Goal: Task Accomplishment & Management: Manage account settings

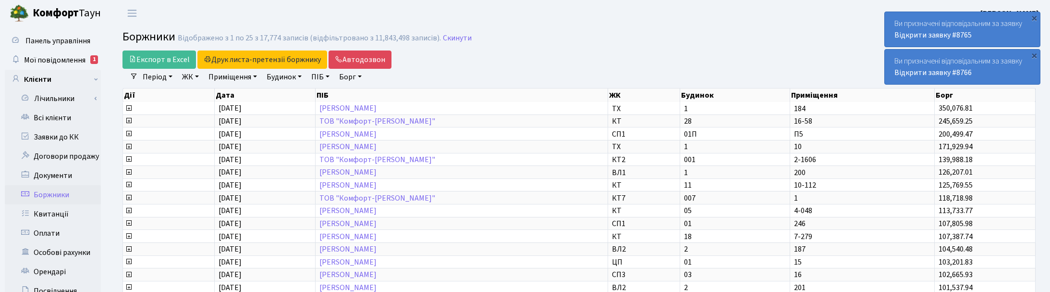
select select "25"
click at [152, 58] on link "Експорт в Excel" at bounding box center [158, 59] width 73 height 18
click at [857, 78] on div "Період 07.10.2025 - 07.10.2025 ЖК ТХ, вул. Ділова, 1/2 КТ, вул. Регенераторна, …" at bounding box center [583, 77] width 890 height 16
click at [183, 12] on header "Комфорт Таун Корчун І. С. Мій обліковий запис Вийти" at bounding box center [525, 13] width 1050 height 26
click at [664, 37] on h2 "Боржники Відображено з 1 по 25 з 17,774 записів (відфільтровано з 11,843,498 за…" at bounding box center [578, 38] width 913 height 16
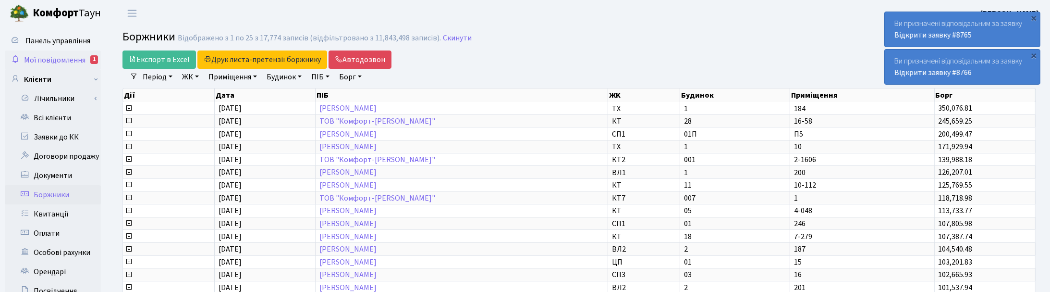
click at [61, 55] on span "Мої повідомлення" at bounding box center [54, 60] width 61 height 11
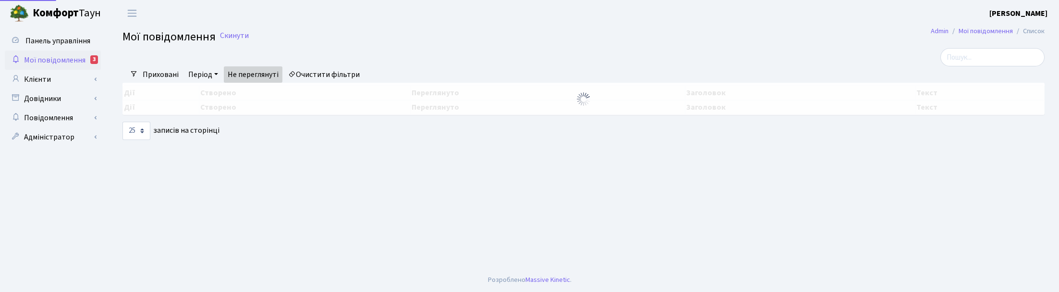
select select "25"
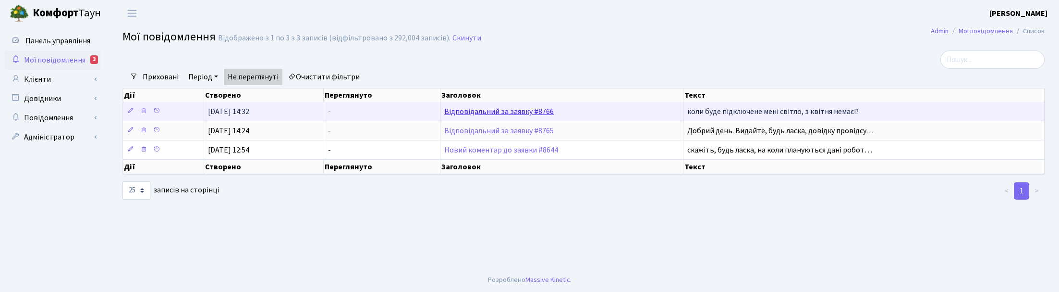
click at [501, 111] on link "Відповідальний за заявку #8766" at bounding box center [499, 111] width 110 height 11
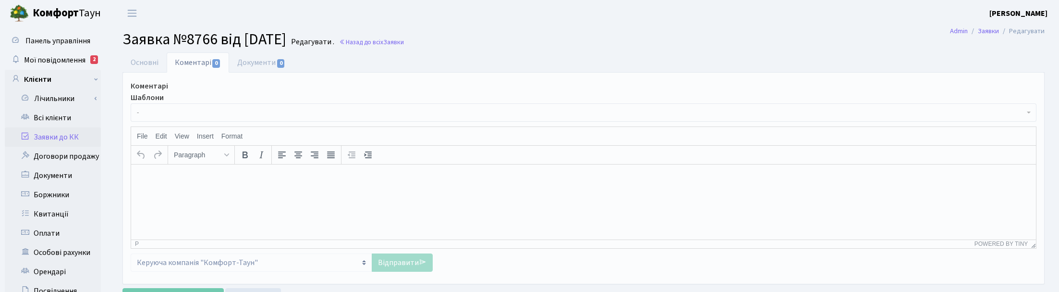
select select "18862"
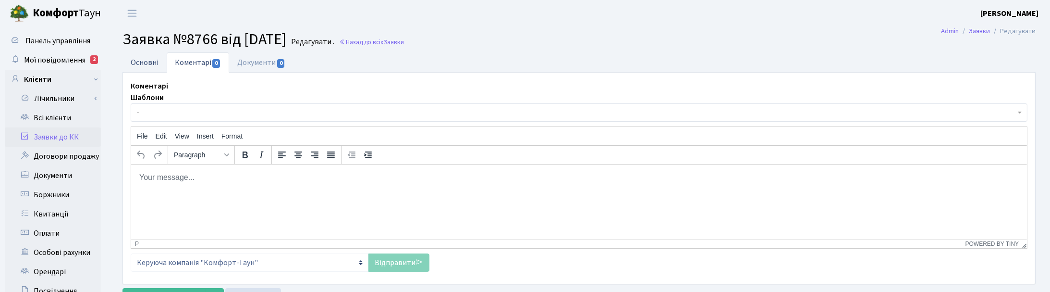
click at [142, 58] on link "Основні" at bounding box center [144, 62] width 44 height 20
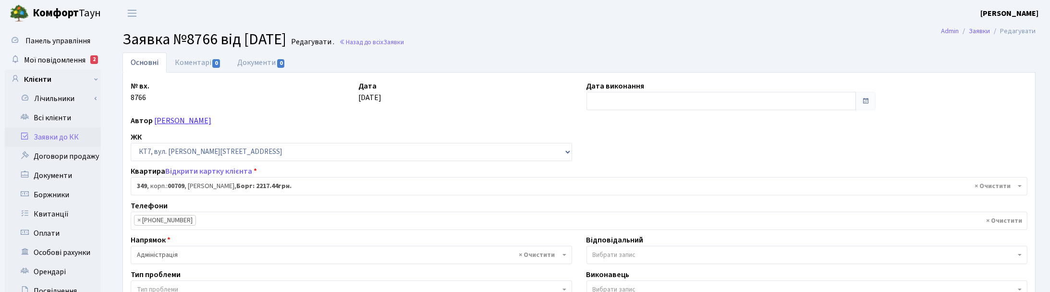
click at [206, 121] on link "[PERSON_NAME]" at bounding box center [182, 120] width 57 height 11
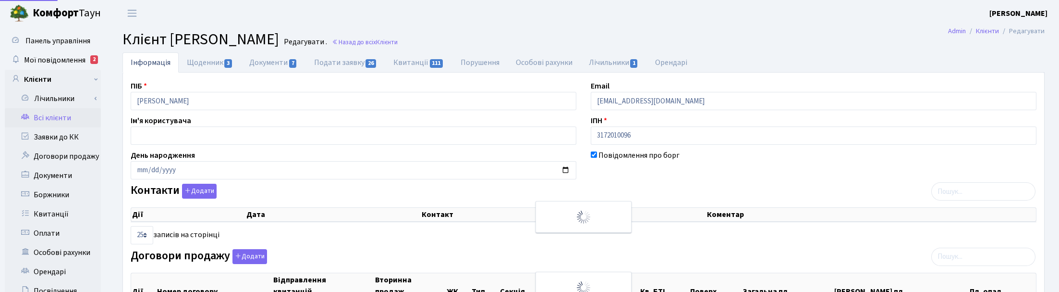
select select "25"
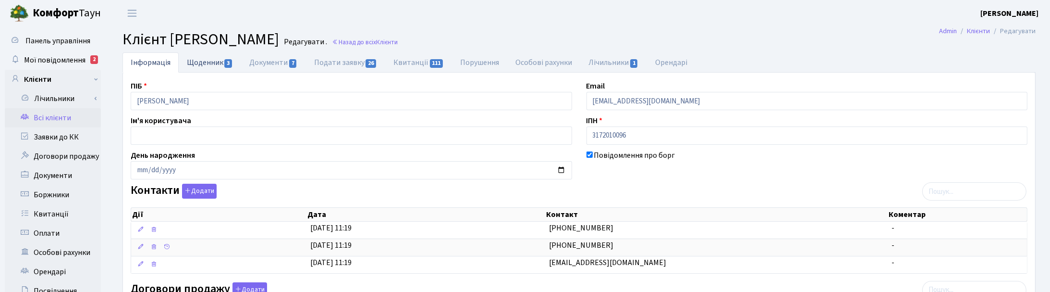
click at [209, 60] on link "Щоденник 3" at bounding box center [210, 62] width 62 height 20
select select "25"
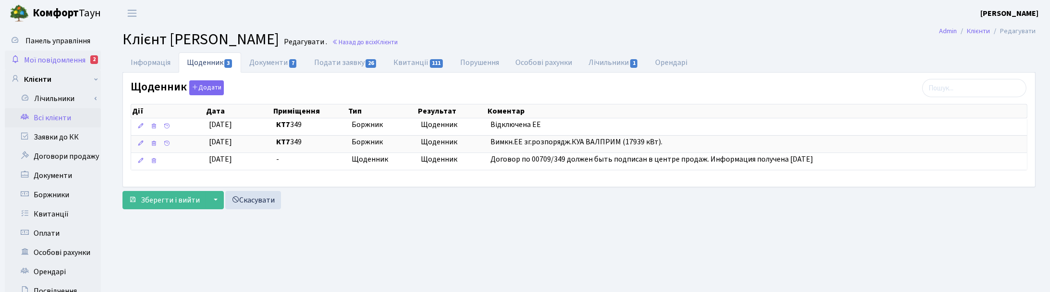
click at [24, 61] on span "Мої повідомлення" at bounding box center [54, 60] width 61 height 11
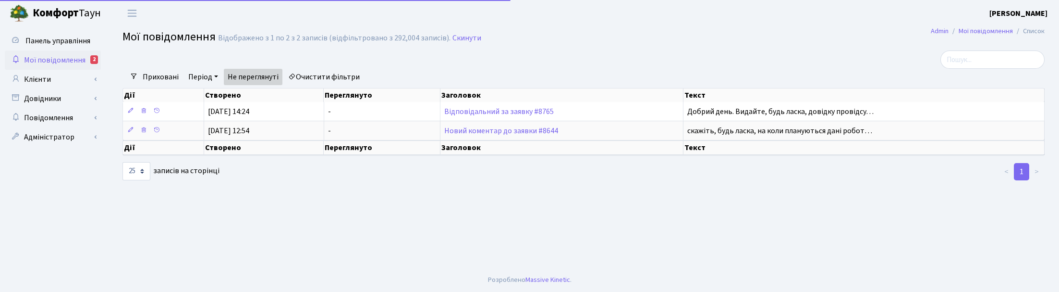
select select "25"
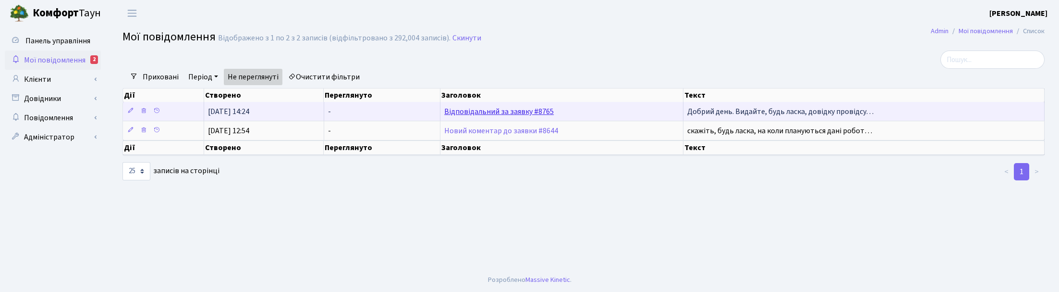
click at [501, 109] on link "Відповідальний за заявку #8765" at bounding box center [499, 111] width 110 height 11
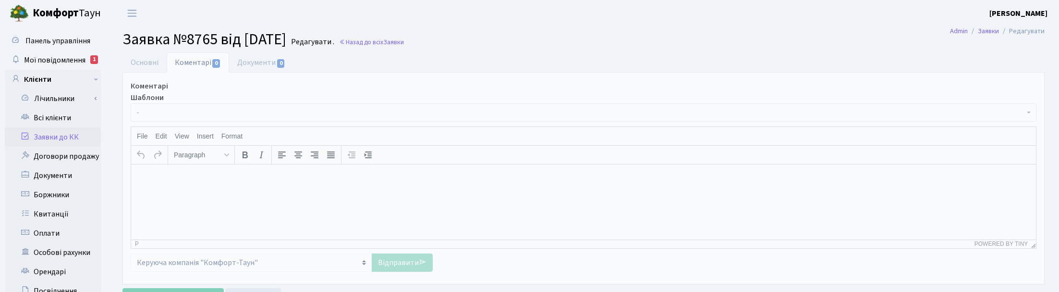
select select "2388"
select select "35"
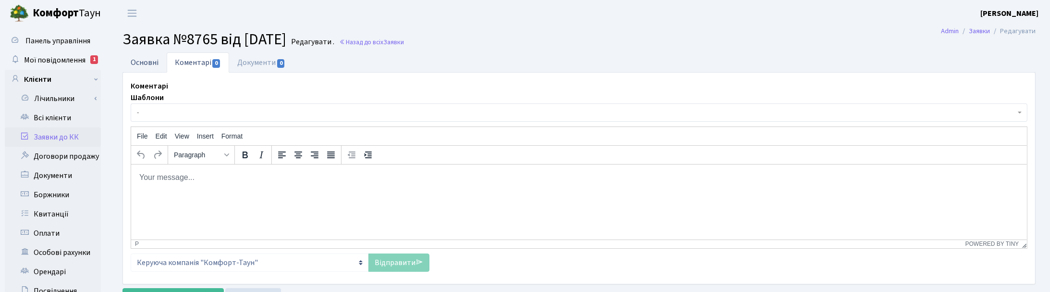
click at [138, 61] on link "Основні" at bounding box center [144, 62] width 44 height 20
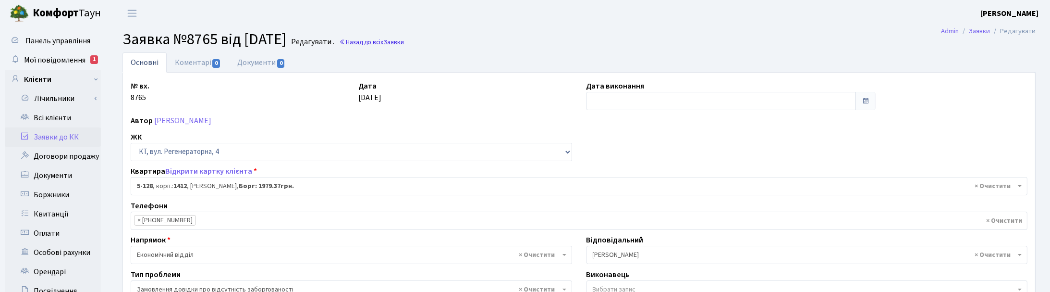
click at [390, 39] on link "Назад до всіх Заявки" at bounding box center [371, 41] width 65 height 9
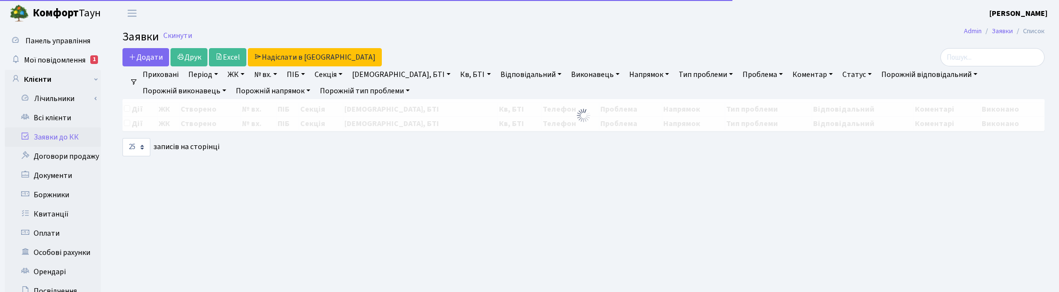
select select "25"
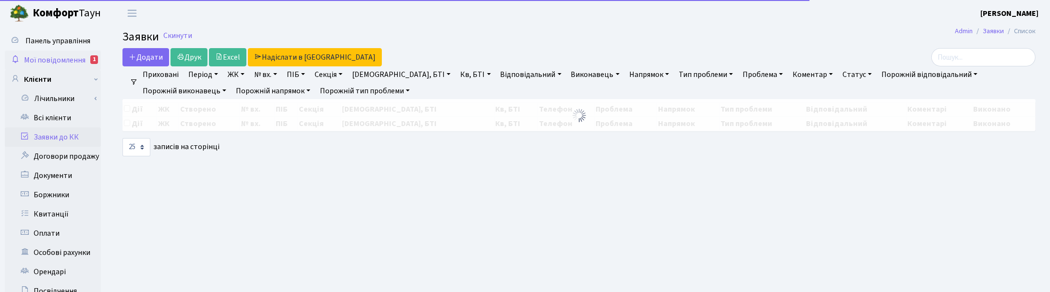
click at [54, 56] on span "Мої повідомлення" at bounding box center [54, 60] width 61 height 11
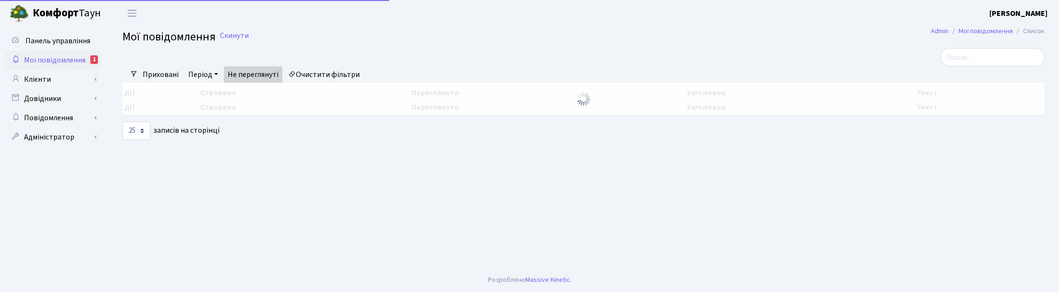
select select "25"
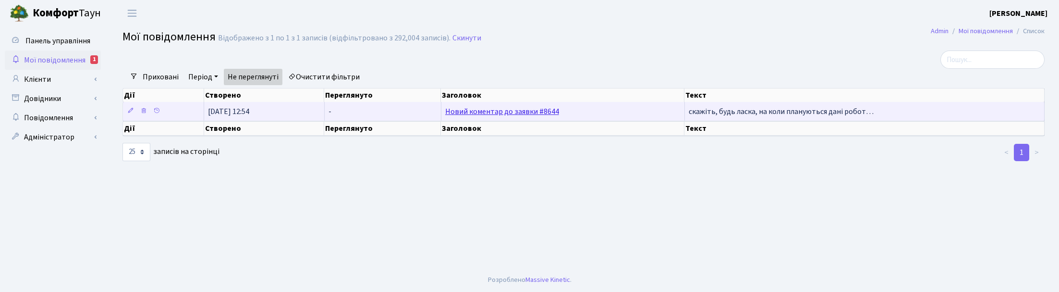
click at [479, 113] on link "Новий коментар до заявки #8644" at bounding box center [502, 111] width 114 height 11
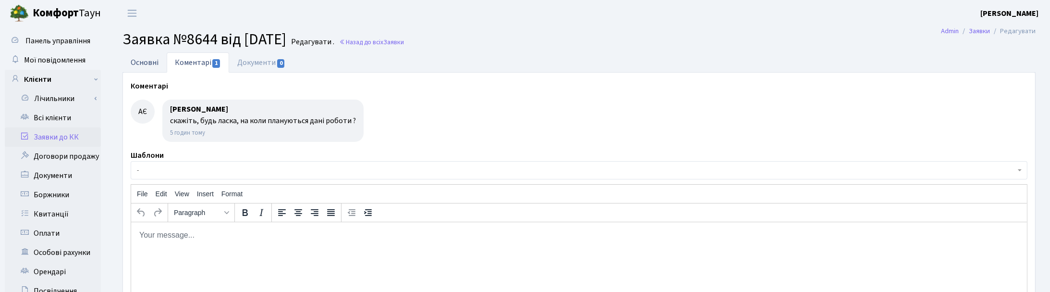
click at [150, 61] on link "Основні" at bounding box center [144, 62] width 44 height 20
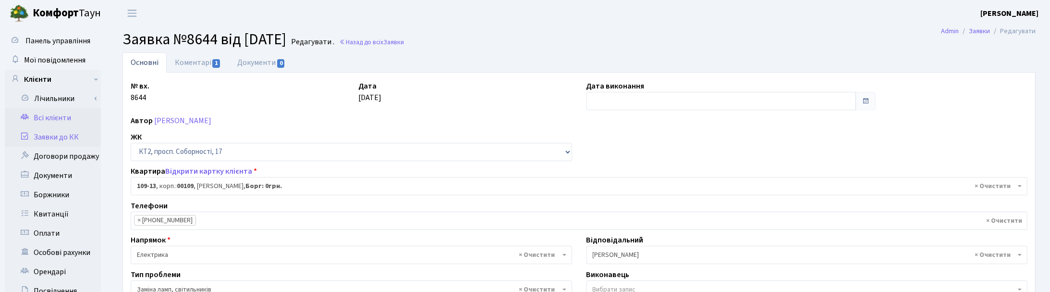
click at [56, 119] on link "Всі клієнти" at bounding box center [53, 117] width 96 height 19
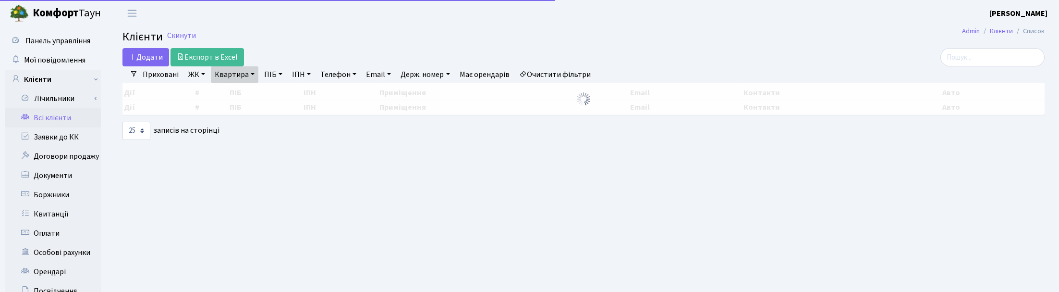
select select "25"
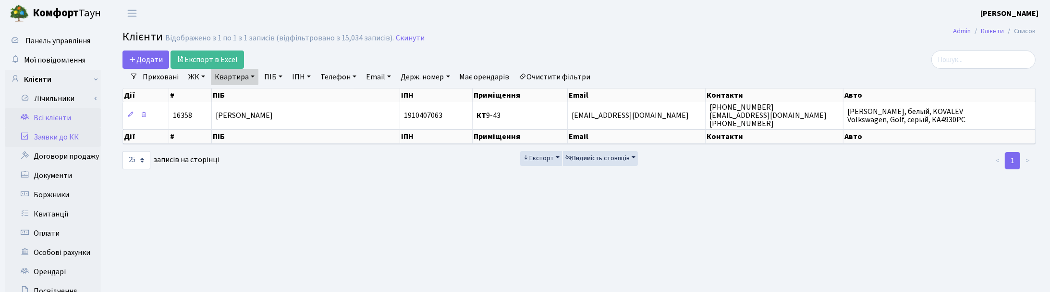
click at [51, 136] on link "Заявки до КК" at bounding box center [53, 136] width 96 height 19
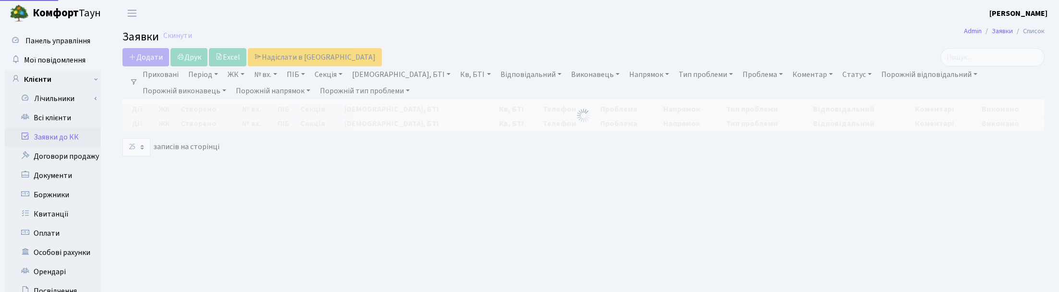
select select "25"
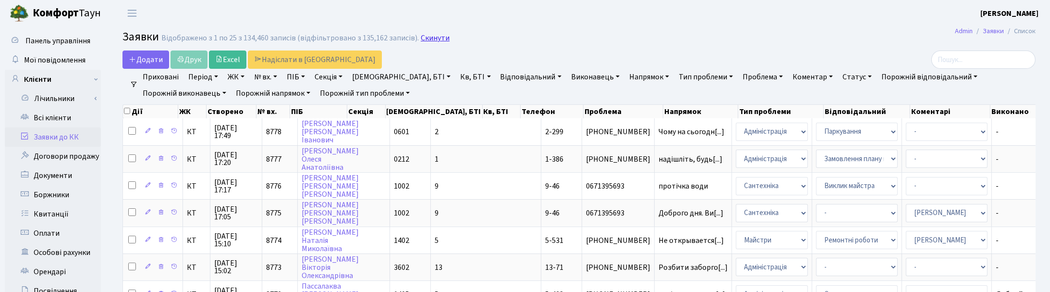
click at [429, 37] on link "Скинути" at bounding box center [435, 38] width 29 height 9
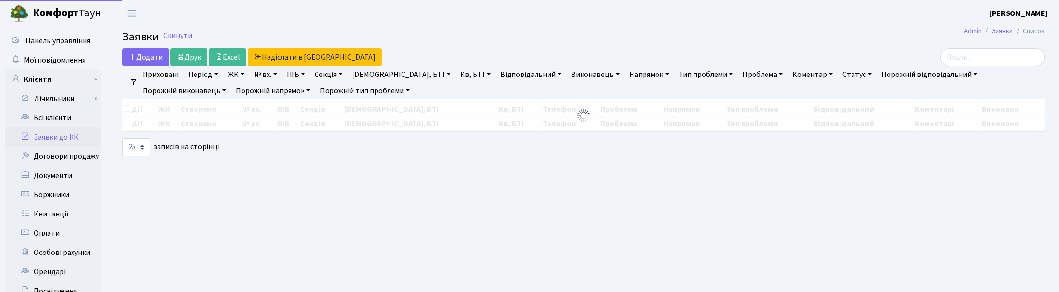
select select
select select "25"
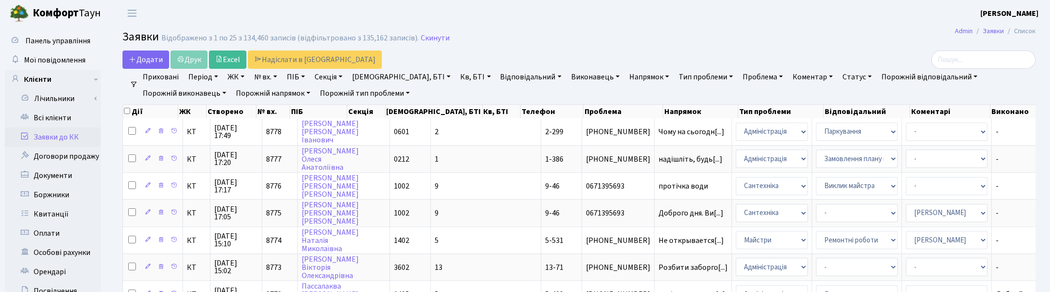
click at [625, 73] on link "Напрямок" at bounding box center [649, 77] width 48 height 16
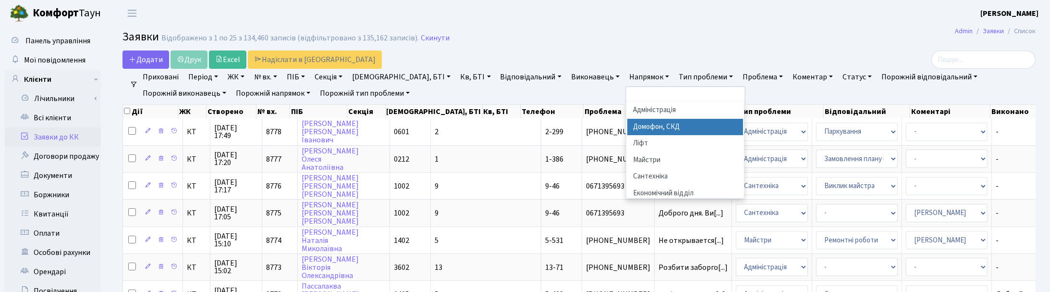
click at [627, 125] on li "Домофон, СКД" at bounding box center [685, 127] width 116 height 17
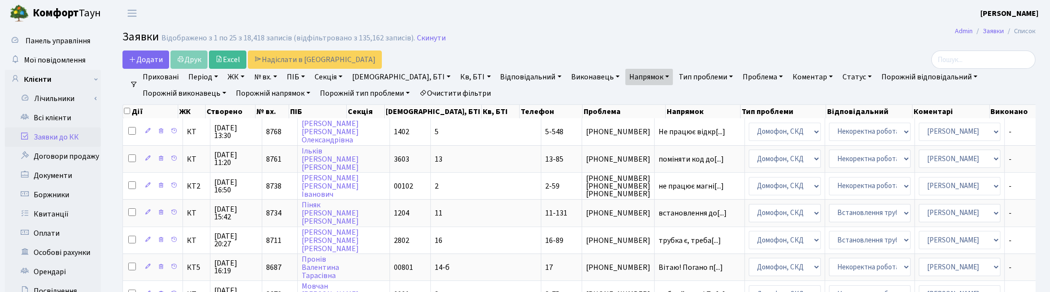
click at [839, 76] on link "Статус" at bounding box center [857, 77] width 37 height 16
click at [839, 135] on link "Не виконано" at bounding box center [877, 135] width 76 height 15
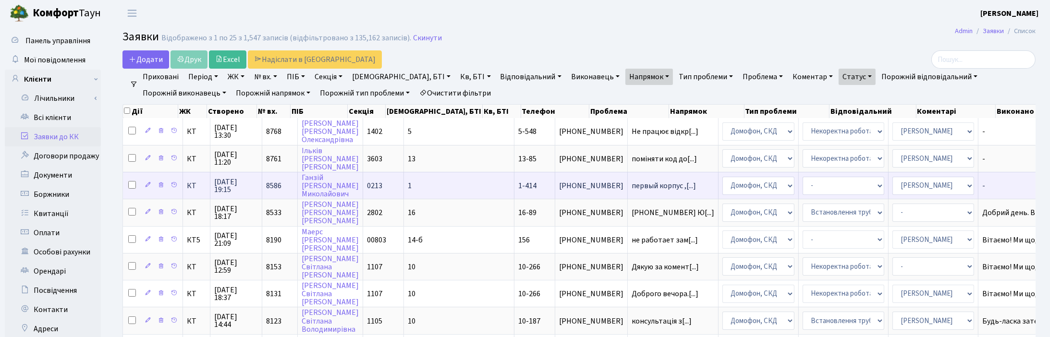
click at [229, 180] on span "01.10.2025 19:15" at bounding box center [236, 185] width 44 height 15
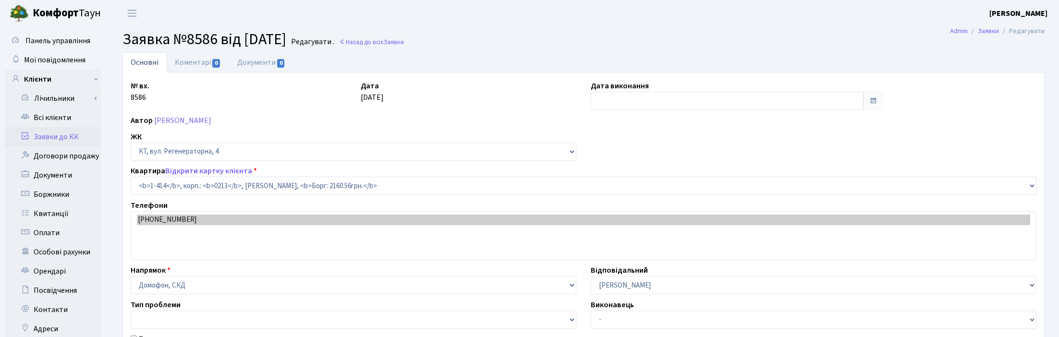
select select "465"
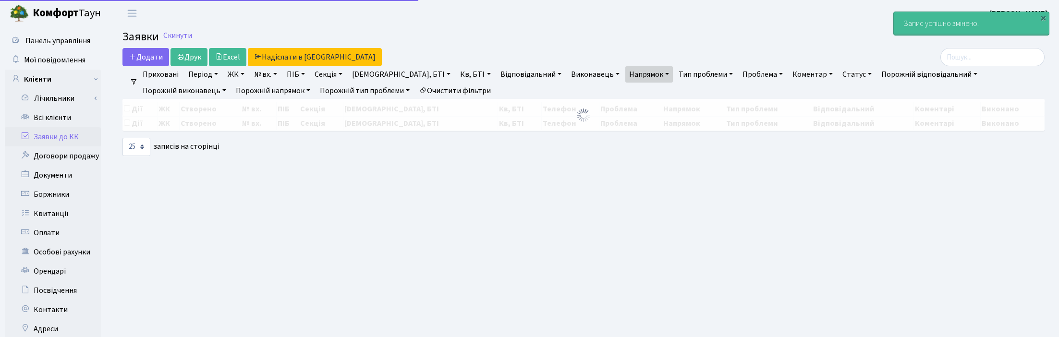
select select "25"
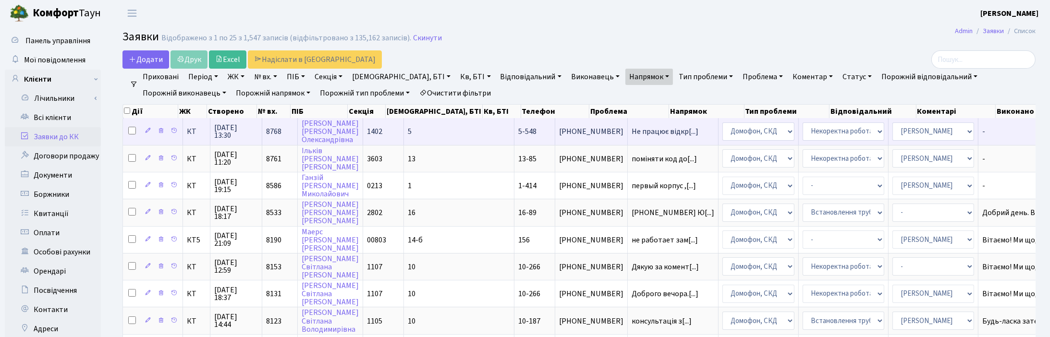
click at [227, 132] on span "[DATE] 13:30" at bounding box center [236, 131] width 44 height 15
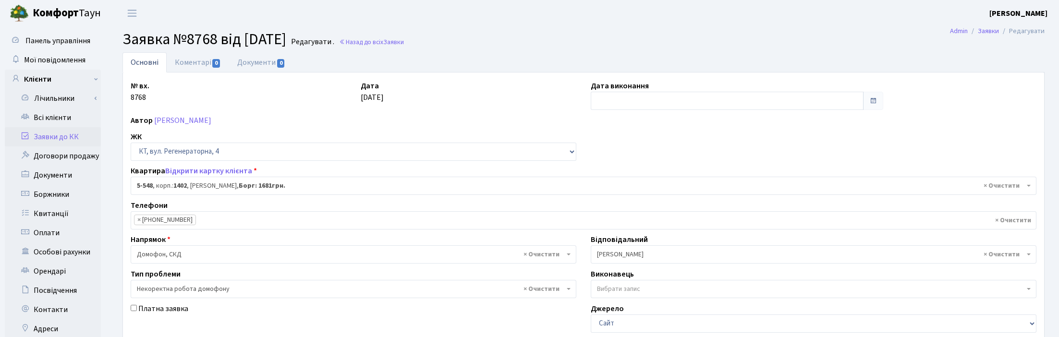
select select "2014"
select select "38"
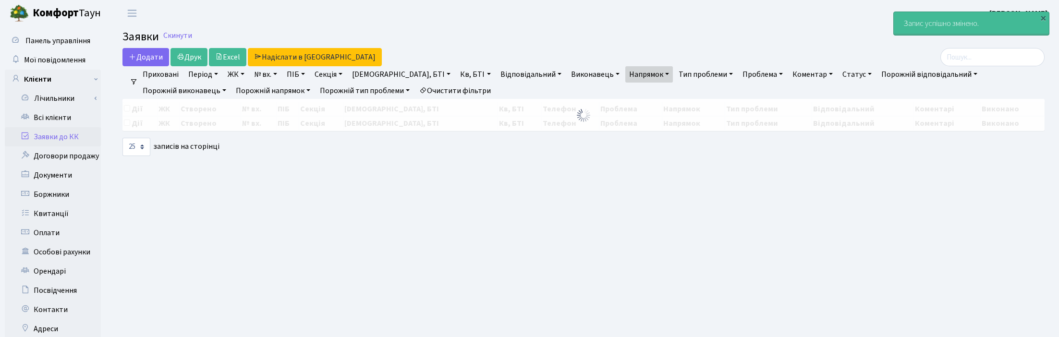
select select "25"
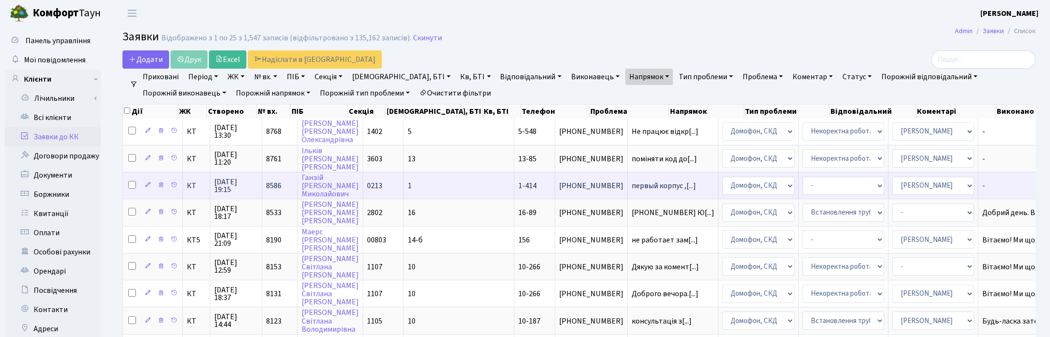
click at [131, 184] on input "checkbox" at bounding box center [132, 185] width 8 height 8
checkbox input "true"
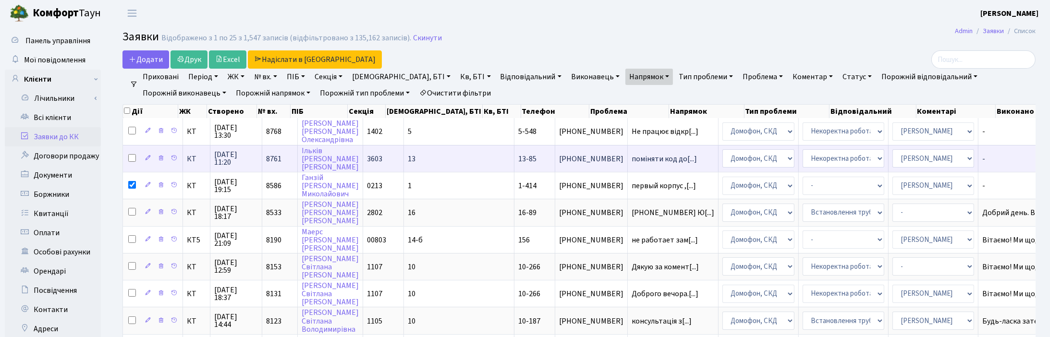
click at [131, 158] on input "checkbox" at bounding box center [132, 158] width 8 height 8
checkbox input "true"
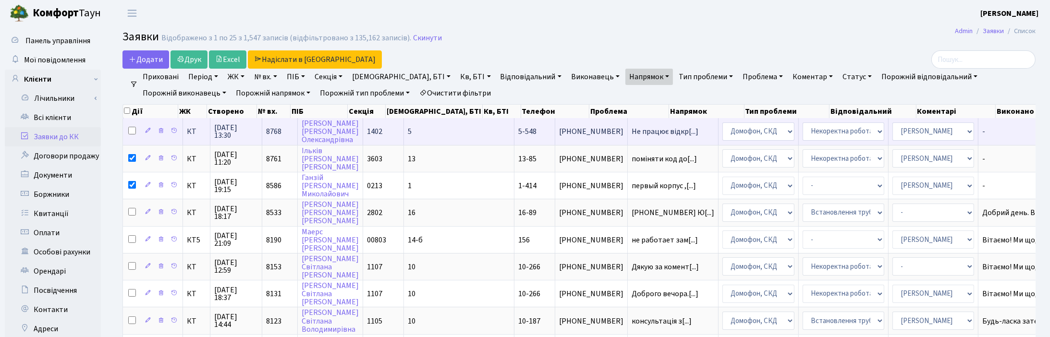
click at [133, 130] on input "checkbox" at bounding box center [132, 131] width 8 height 8
checkbox input "true"
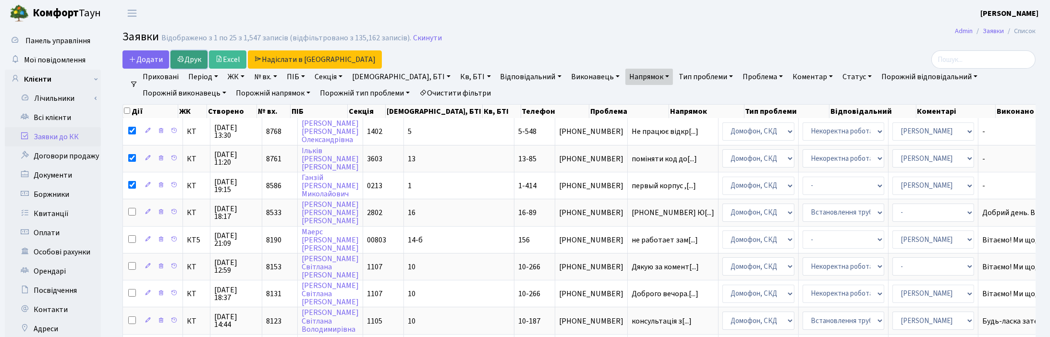
click at [190, 62] on link "Друк" at bounding box center [189, 59] width 37 height 18
click at [196, 56] on link "Друк" at bounding box center [189, 59] width 37 height 18
click at [126, 109] on input "checkbox" at bounding box center [127, 111] width 6 height 6
checkbox input "true"
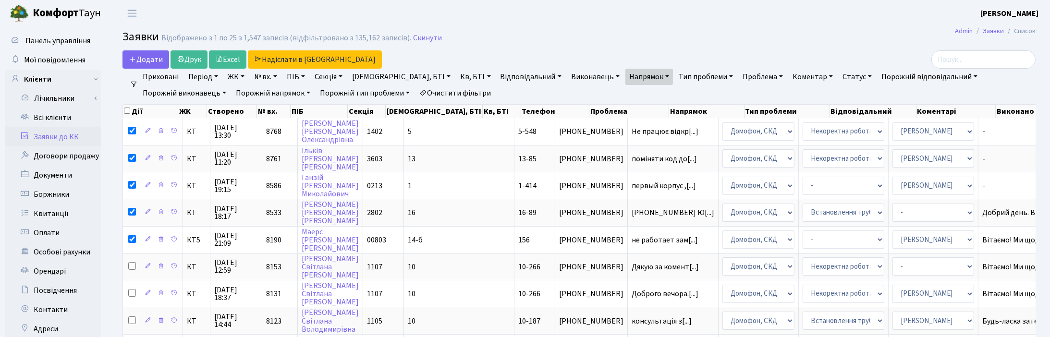
checkbox input "true"
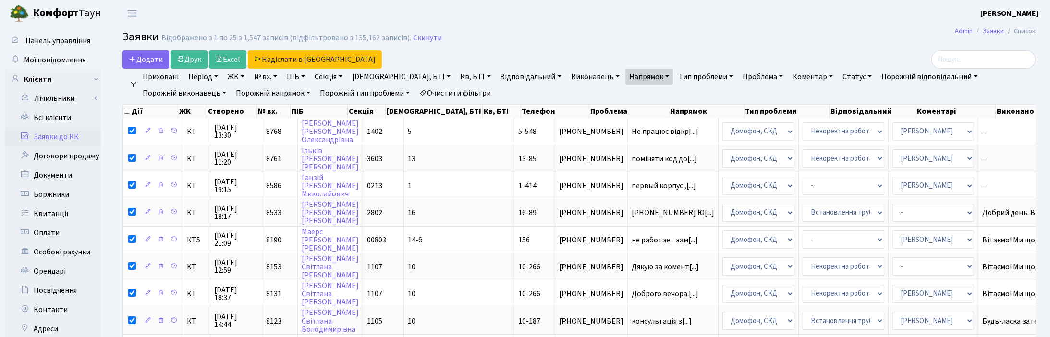
checkbox input "true"
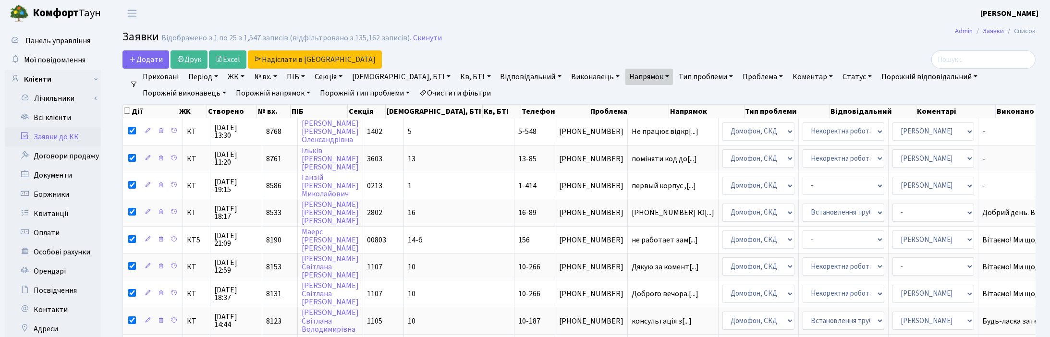
checkbox input "true"
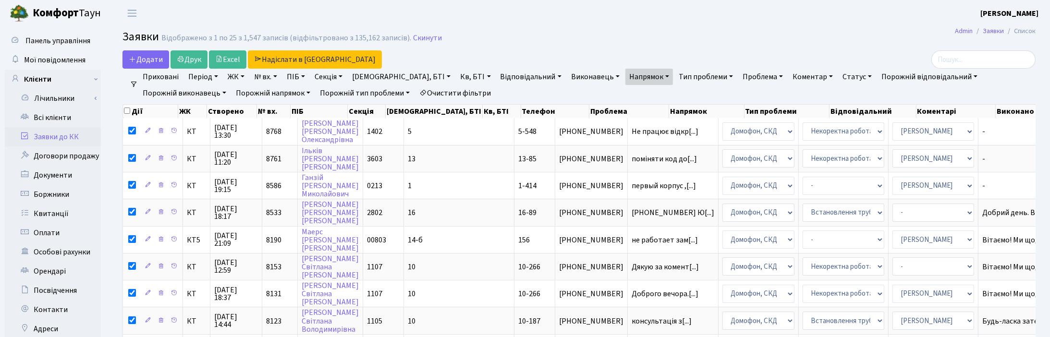
checkbox input "true"
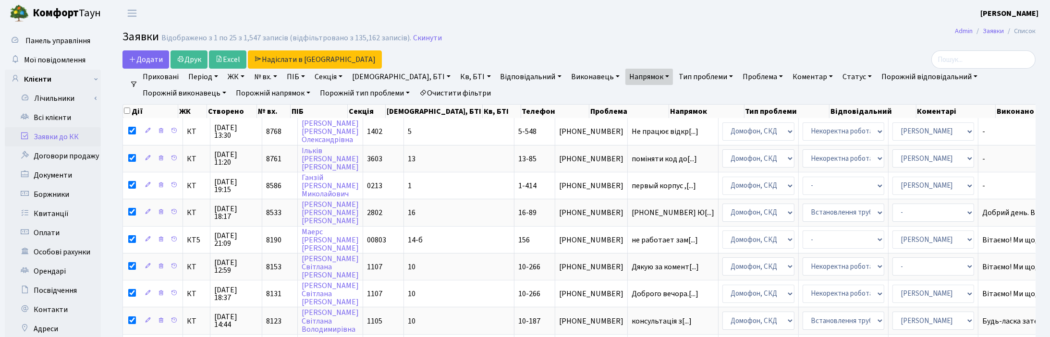
checkbox input "true"
click at [128, 108] on input "checkbox" at bounding box center [127, 111] width 6 height 6
checkbox input "false"
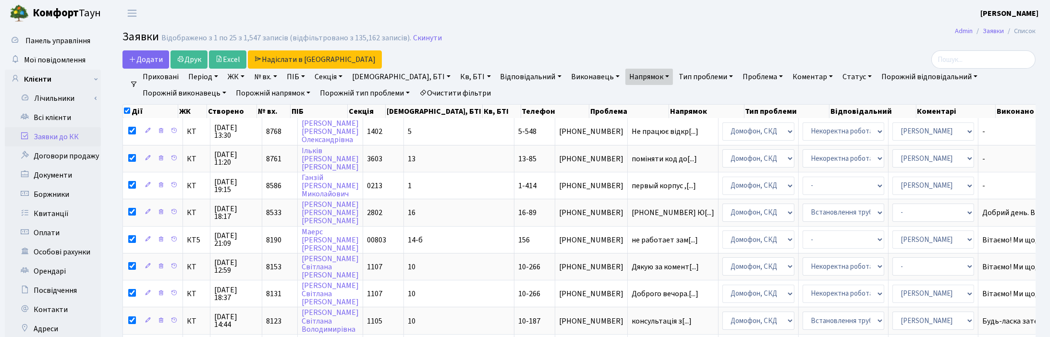
checkbox input "false"
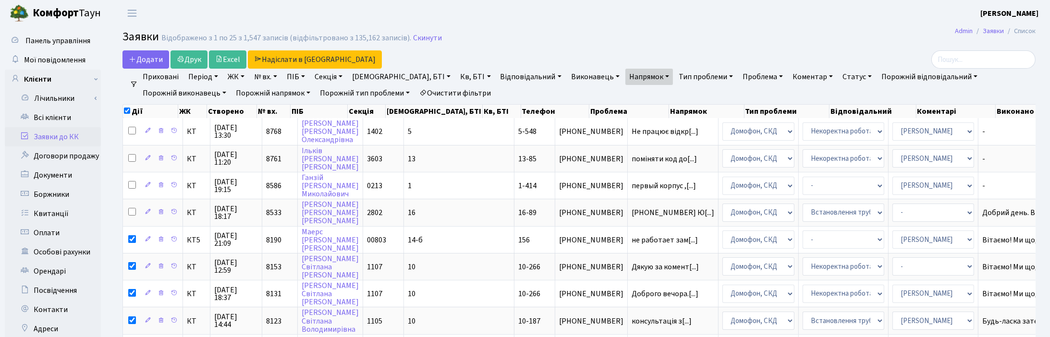
checkbox input "false"
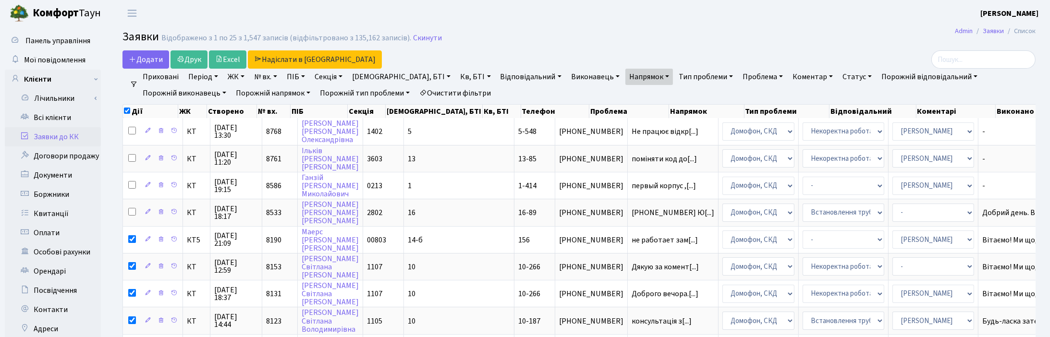
checkbox input "false"
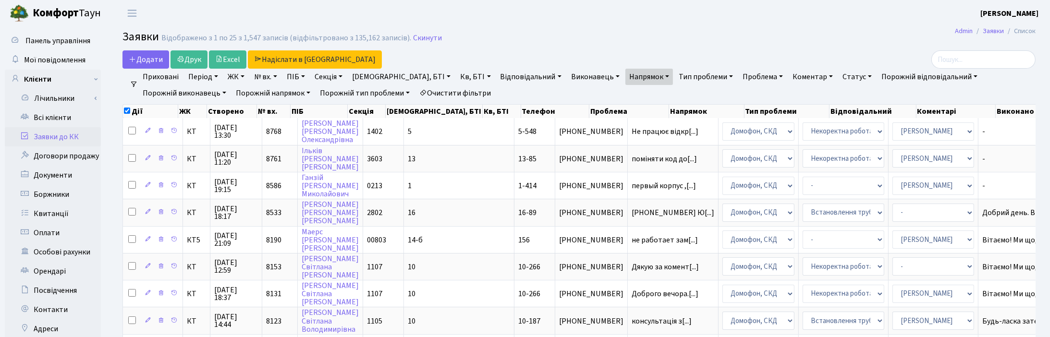
checkbox input "false"
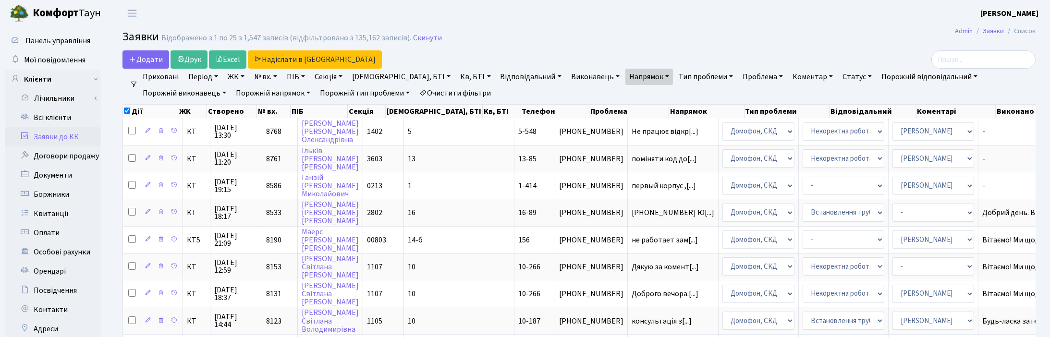
checkbox input "false"
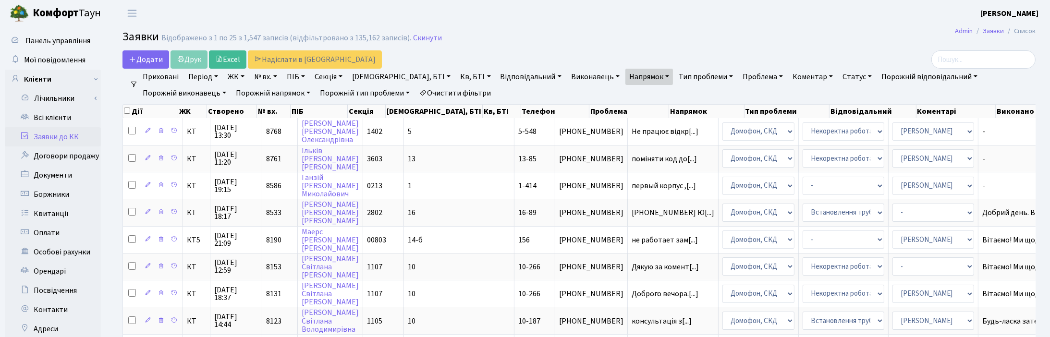
click at [625, 76] on link "Напрямок" at bounding box center [649, 77] width 48 height 16
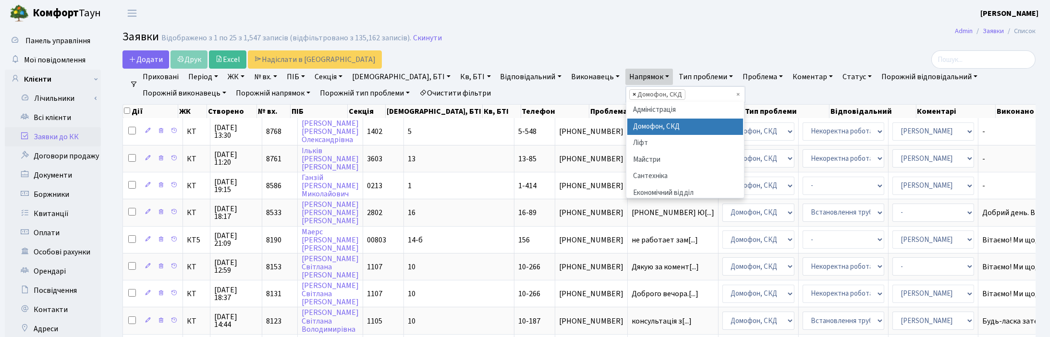
click at [633, 94] on span "×" at bounding box center [634, 95] width 3 height 10
select select
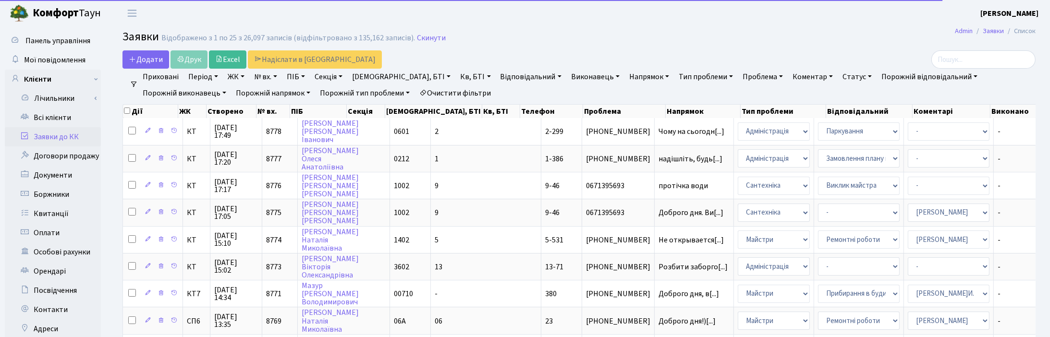
click at [625, 74] on link "Напрямок" at bounding box center [649, 77] width 48 height 16
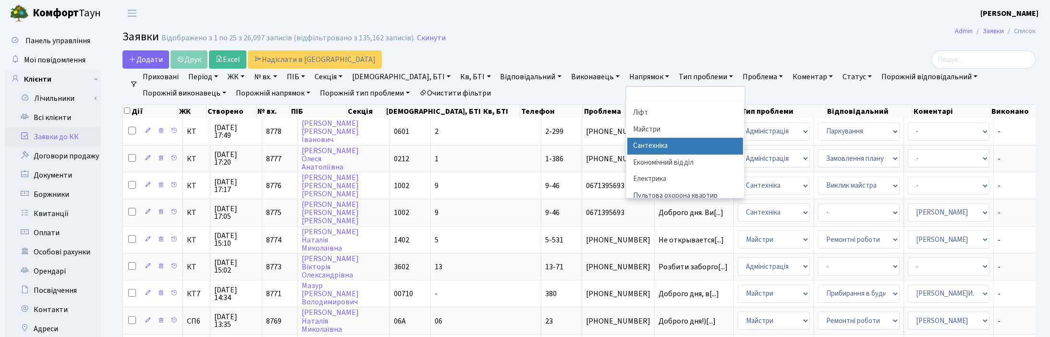
scroll to position [60, 0]
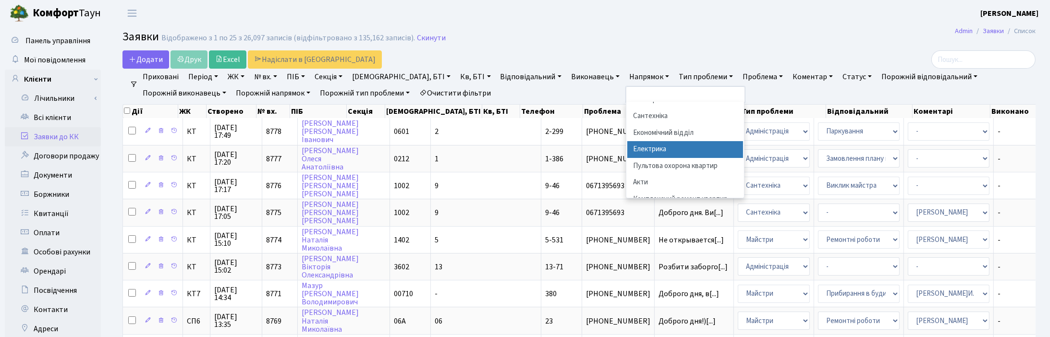
click at [627, 150] on li "Електрика" at bounding box center [685, 149] width 116 height 17
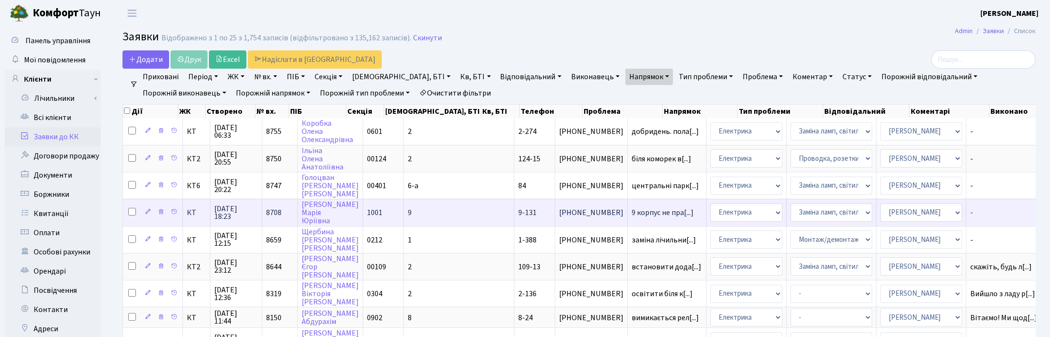
click at [229, 208] on span "05.10.2025 18:23" at bounding box center [236, 212] width 44 height 15
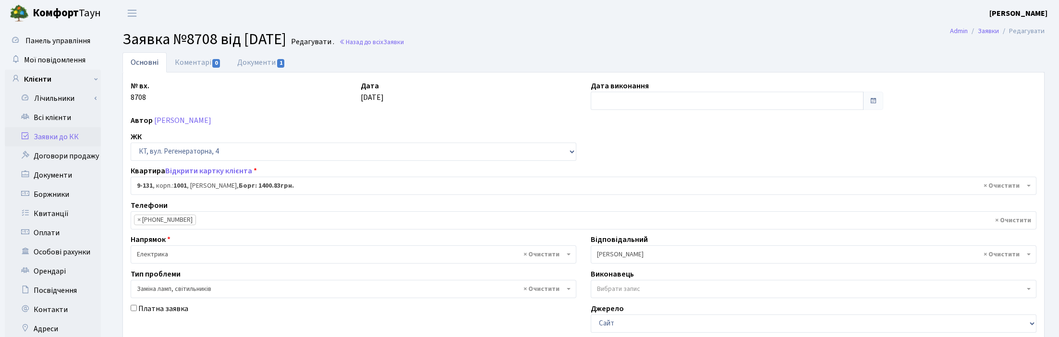
select select "6481"
select select "40"
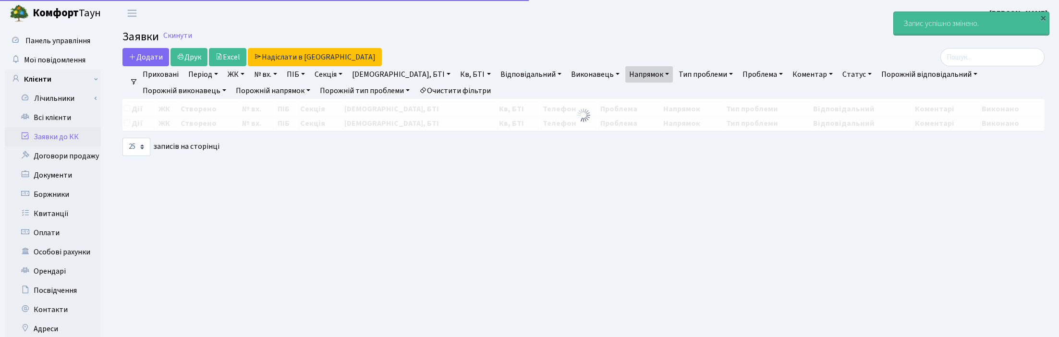
select select "25"
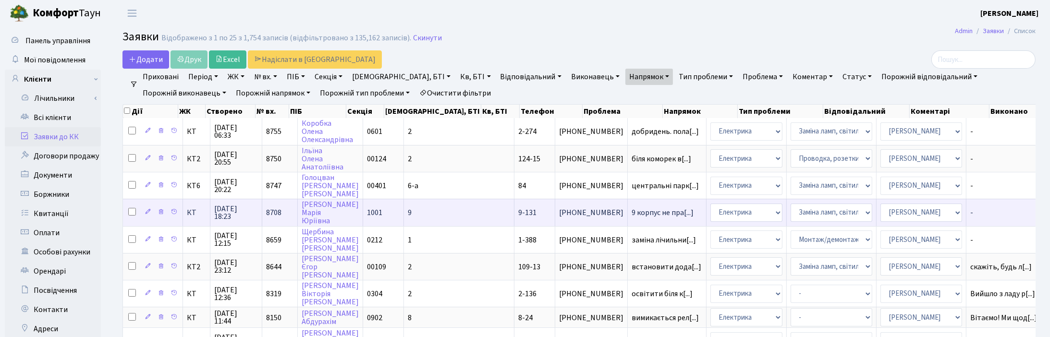
click at [132, 210] on input "checkbox" at bounding box center [132, 212] width 8 height 8
checkbox input "true"
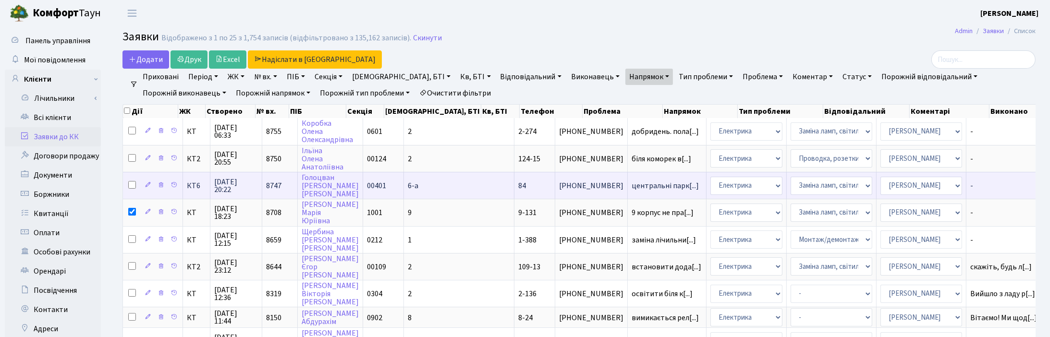
click at [131, 183] on input "checkbox" at bounding box center [132, 185] width 8 height 8
checkbox input "true"
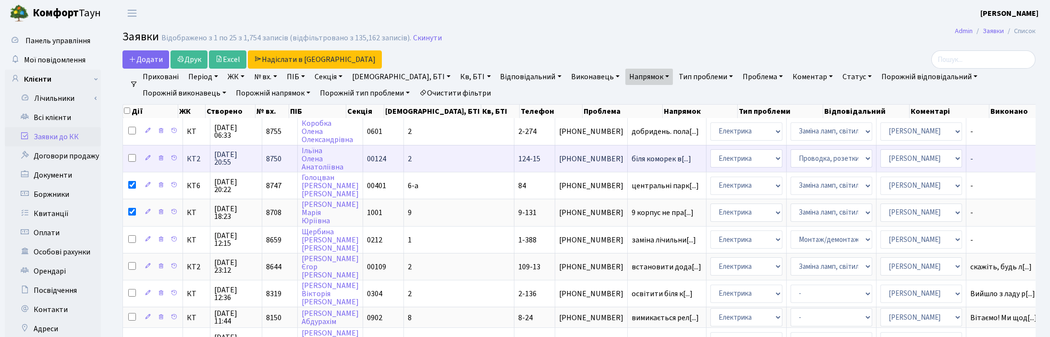
click at [131, 159] on input "checkbox" at bounding box center [132, 158] width 8 height 8
checkbox input "true"
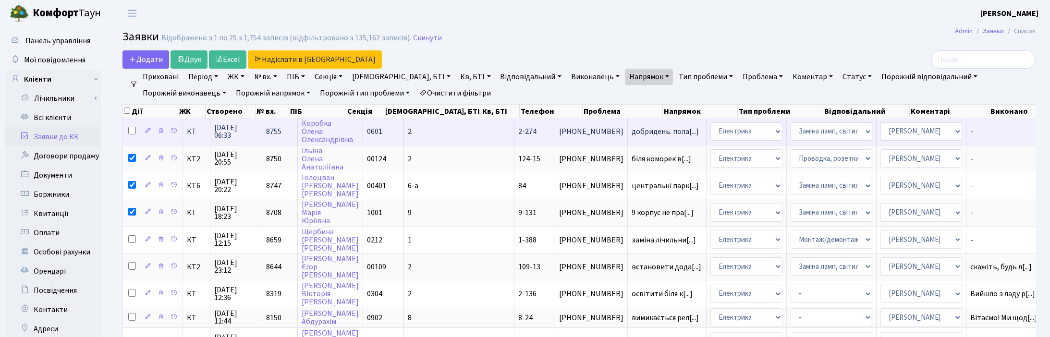
click at [132, 129] on input "checkbox" at bounding box center [132, 131] width 8 height 8
checkbox input "true"
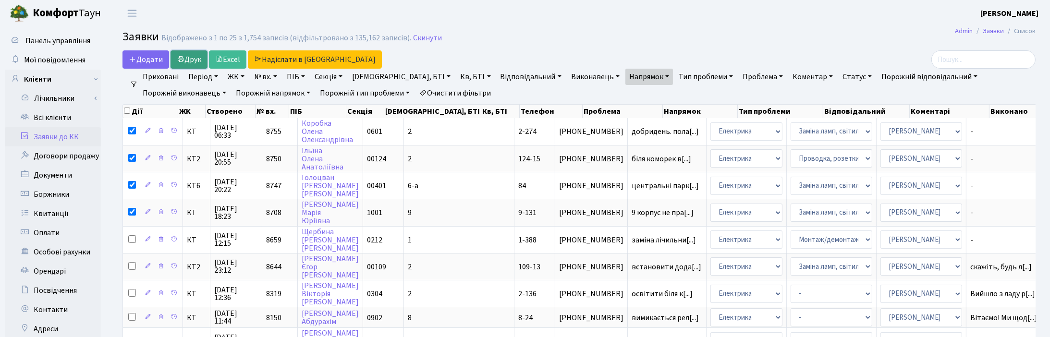
click at [190, 59] on link "Друк" at bounding box center [189, 59] width 37 height 18
